Goal: Information Seeking & Learning: Learn about a topic

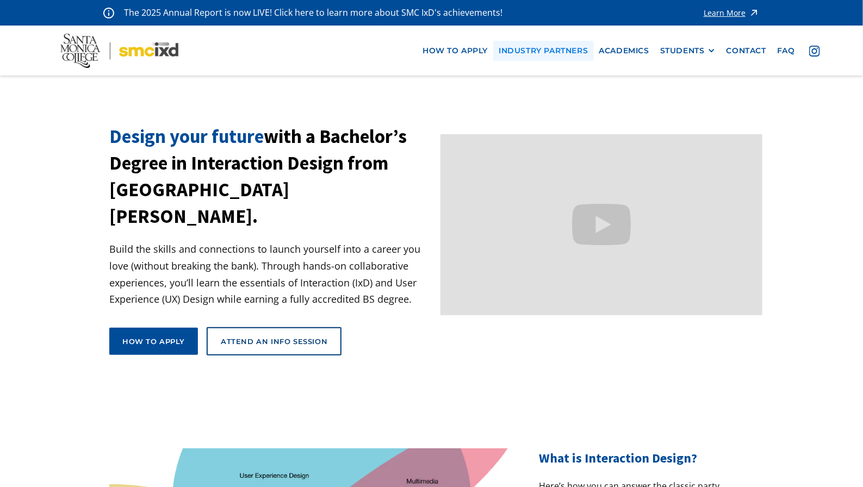
click at [556, 54] on link "industry partners" at bounding box center [543, 51] width 100 height 20
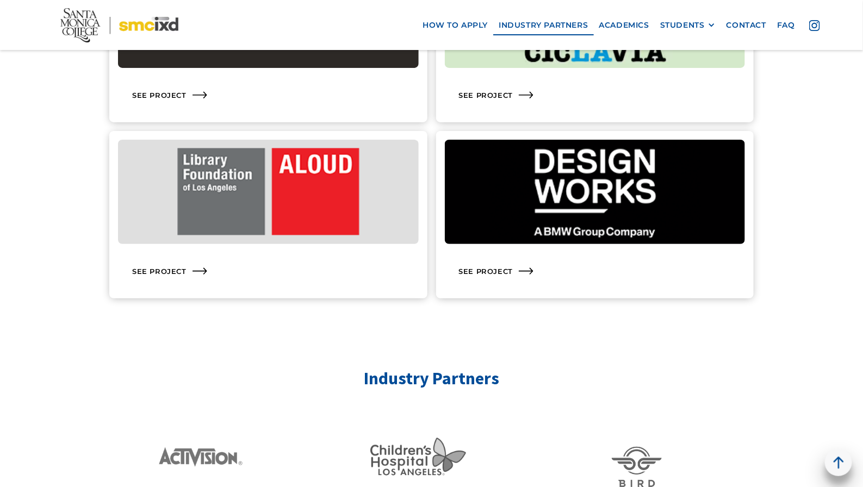
scroll to position [1742, 0]
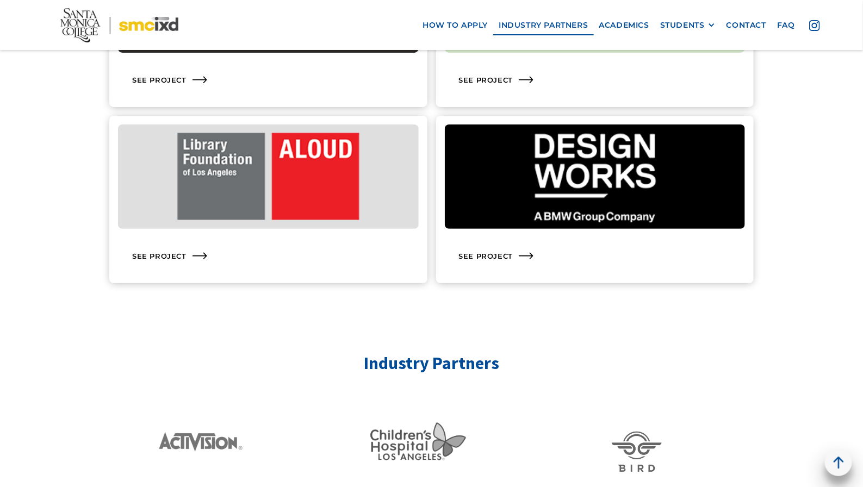
click at [324, 204] on img at bounding box center [268, 177] width 301 height 104
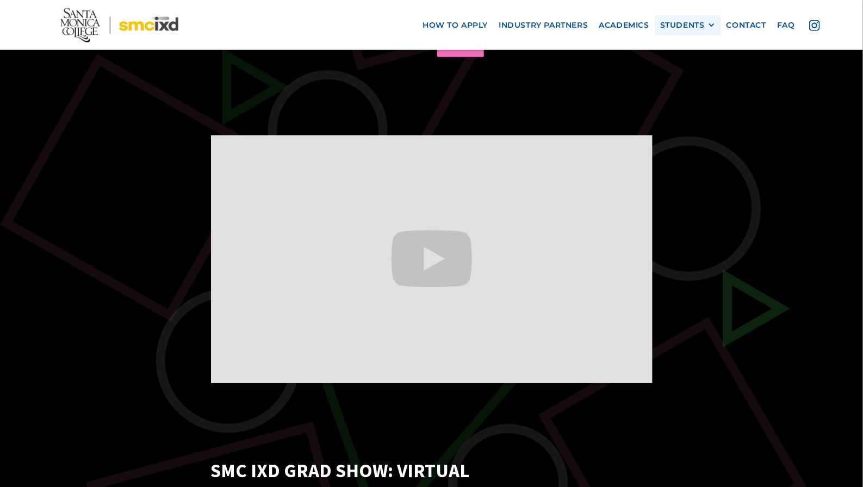
click at [692, 27] on div "STUDENTS" at bounding box center [682, 25] width 45 height 9
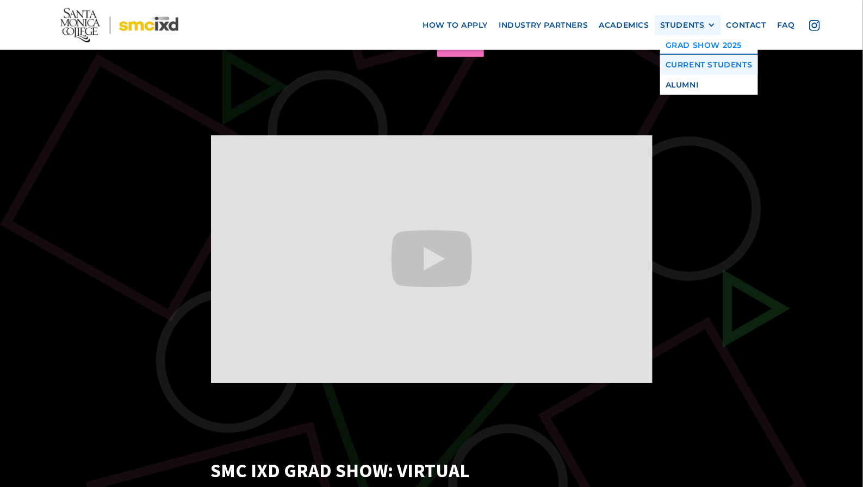
click at [695, 64] on link "Current Students" at bounding box center [709, 65] width 98 height 20
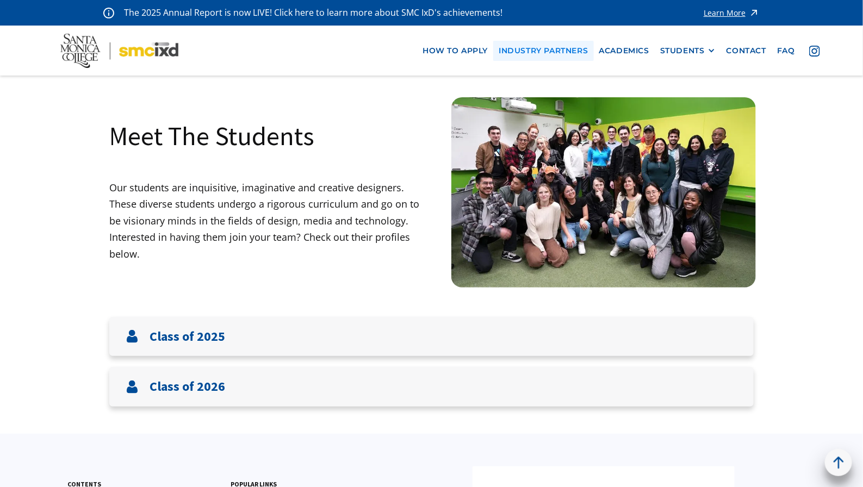
click at [544, 46] on link "industry partners" at bounding box center [543, 51] width 100 height 20
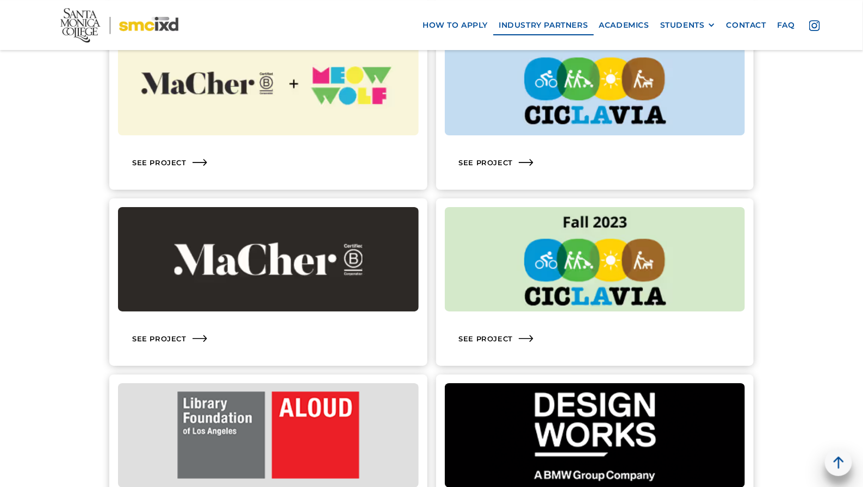
scroll to position [1413, 0]
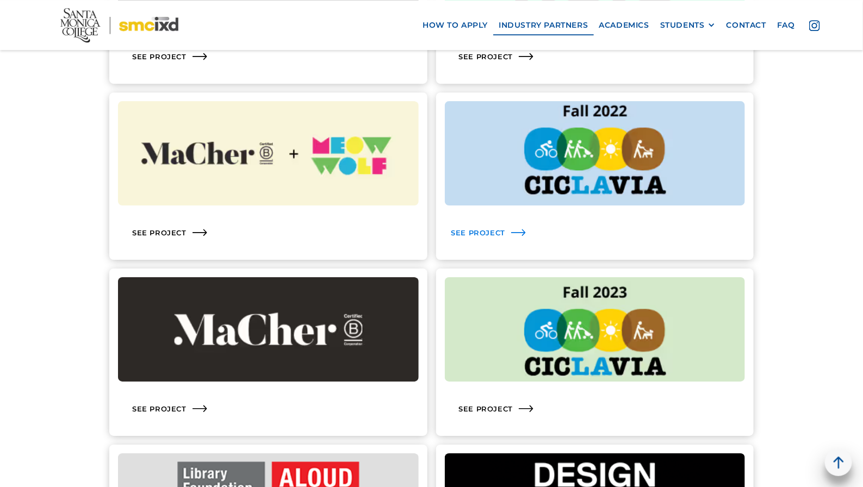
click at [501, 226] on div "See Project" at bounding box center [595, 232] width 301 height 37
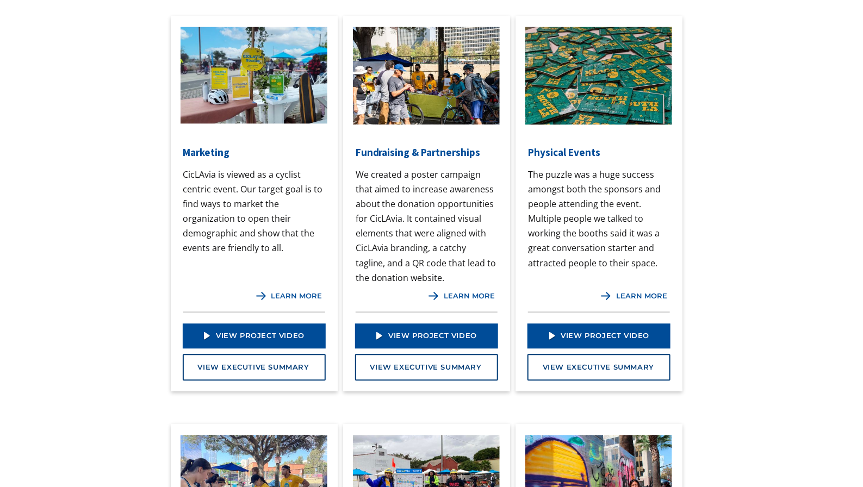
scroll to position [985, 0]
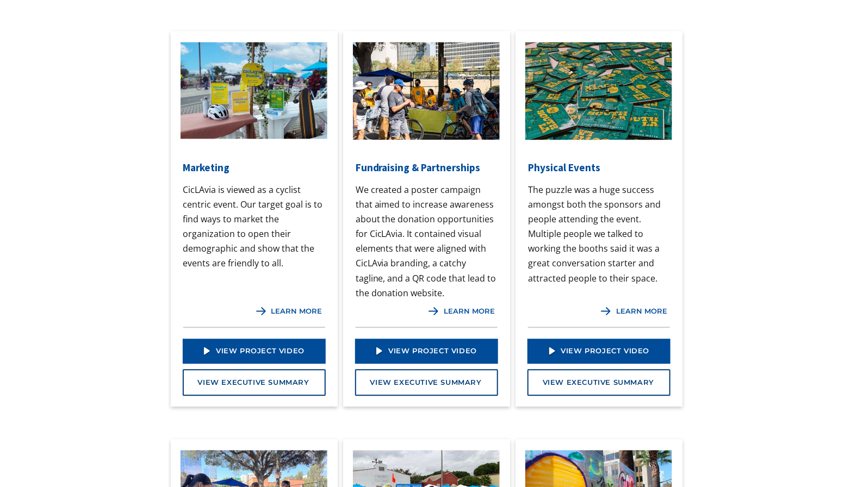
click at [462, 309] on div "learn more" at bounding box center [469, 311] width 51 height 9
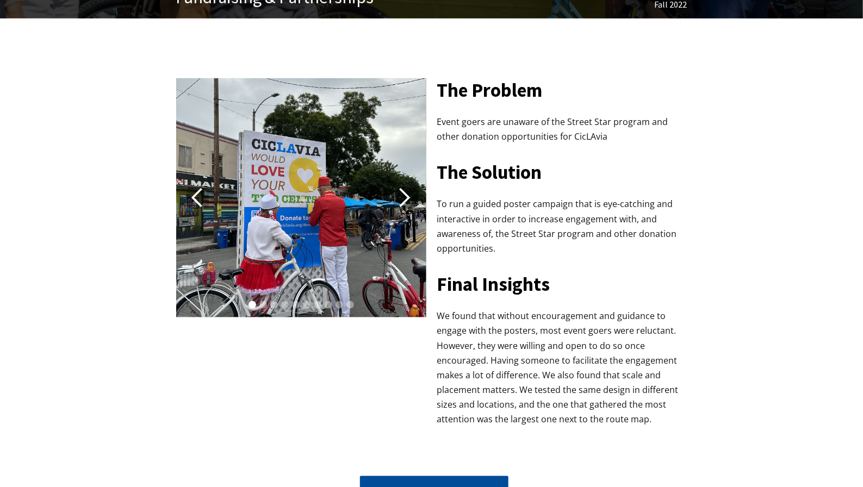
scroll to position [382, 0]
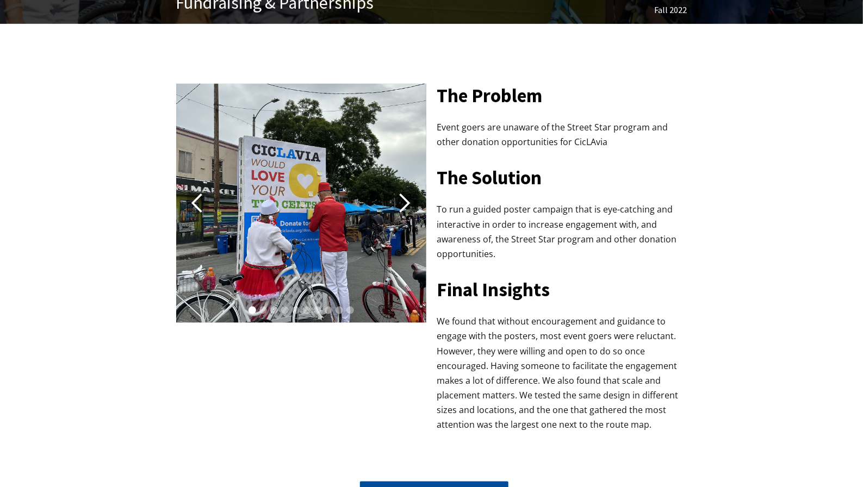
click at [356, 250] on div "1 of 10" at bounding box center [301, 203] width 250 height 239
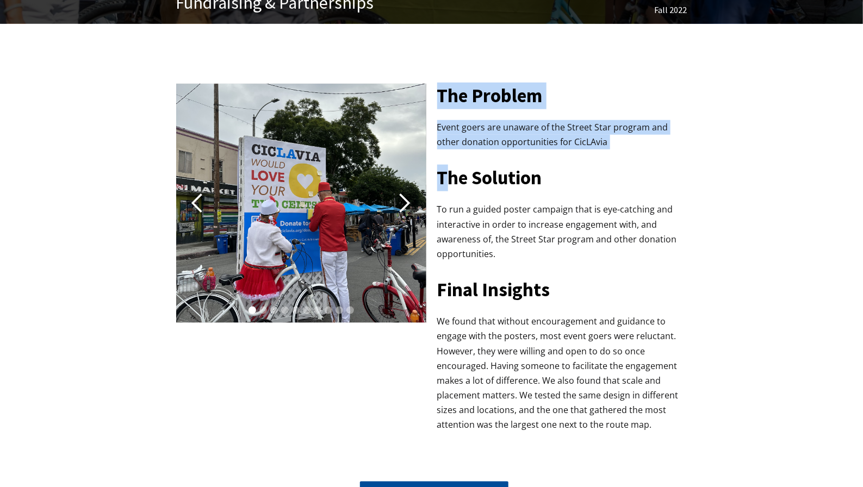
drag, startPoint x: 356, startPoint y: 250, endPoint x: 447, endPoint y: 170, distance: 121.4
click at [449, 170] on div "The Problem Event goers are unaware of the Street Star program and other donati…" at bounding box center [432, 252] width 522 height 403
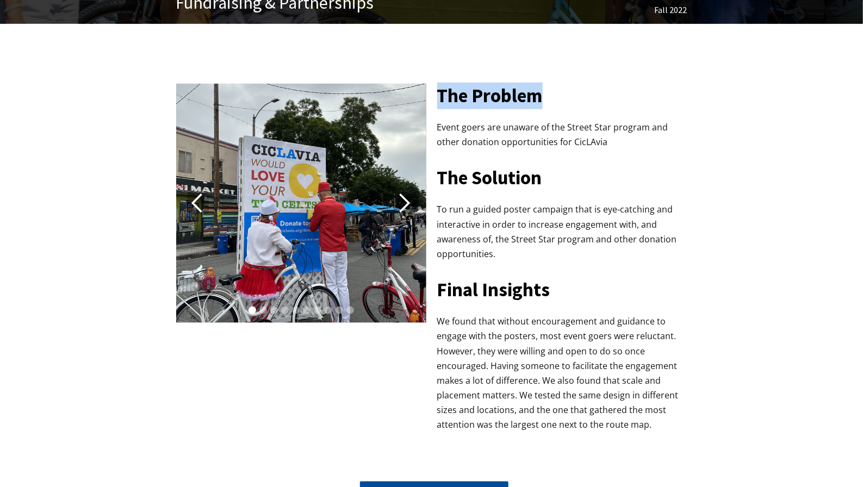
drag, startPoint x: 368, startPoint y: 195, endPoint x: 455, endPoint y: 156, distance: 95.4
click at [572, 113] on div "The Problem Event goers are unaware of the Street Star program and other donati…" at bounding box center [432, 252] width 522 height 403
click at [663, 229] on p "To run a guided poster campaign that is eye-catching and interactive in order t…" at bounding box center [562, 231] width 250 height 59
click at [406, 200] on div "next slide" at bounding box center [405, 203] width 22 height 22
